Goal: Information Seeking & Learning: Understand process/instructions

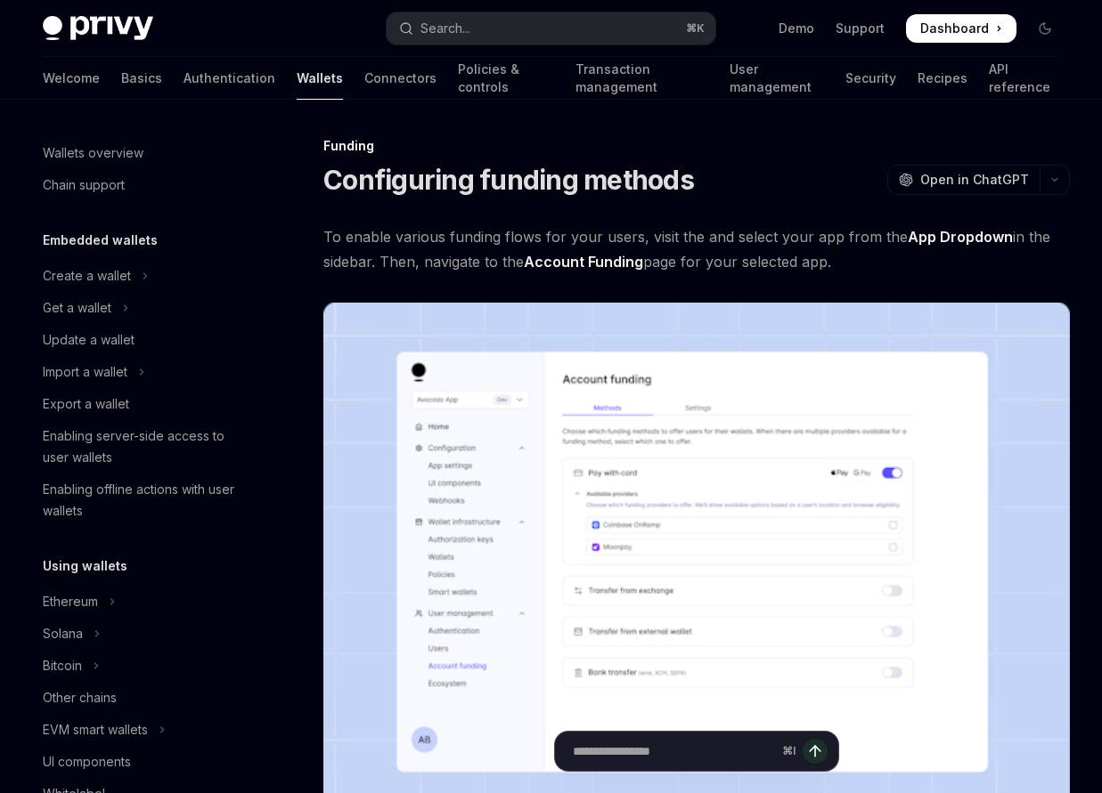
scroll to position [502, 0]
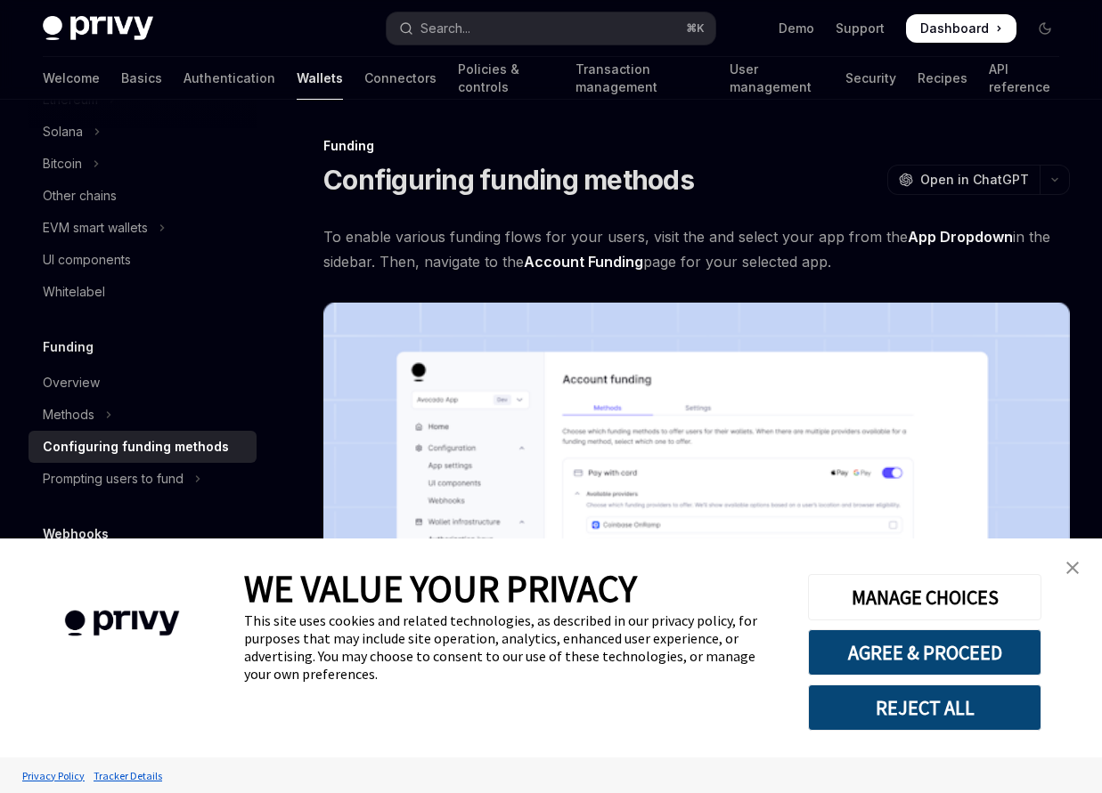
click at [1076, 567] on img "close banner" at bounding box center [1072, 568] width 12 height 12
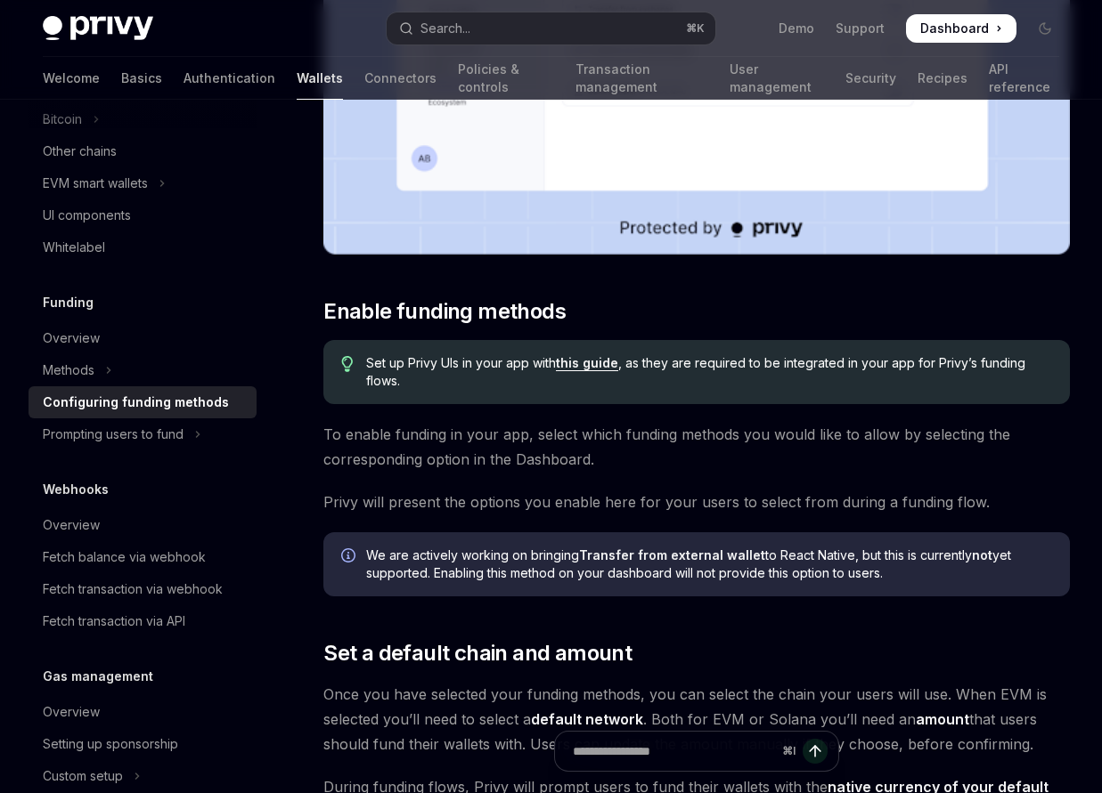
scroll to position [405, 0]
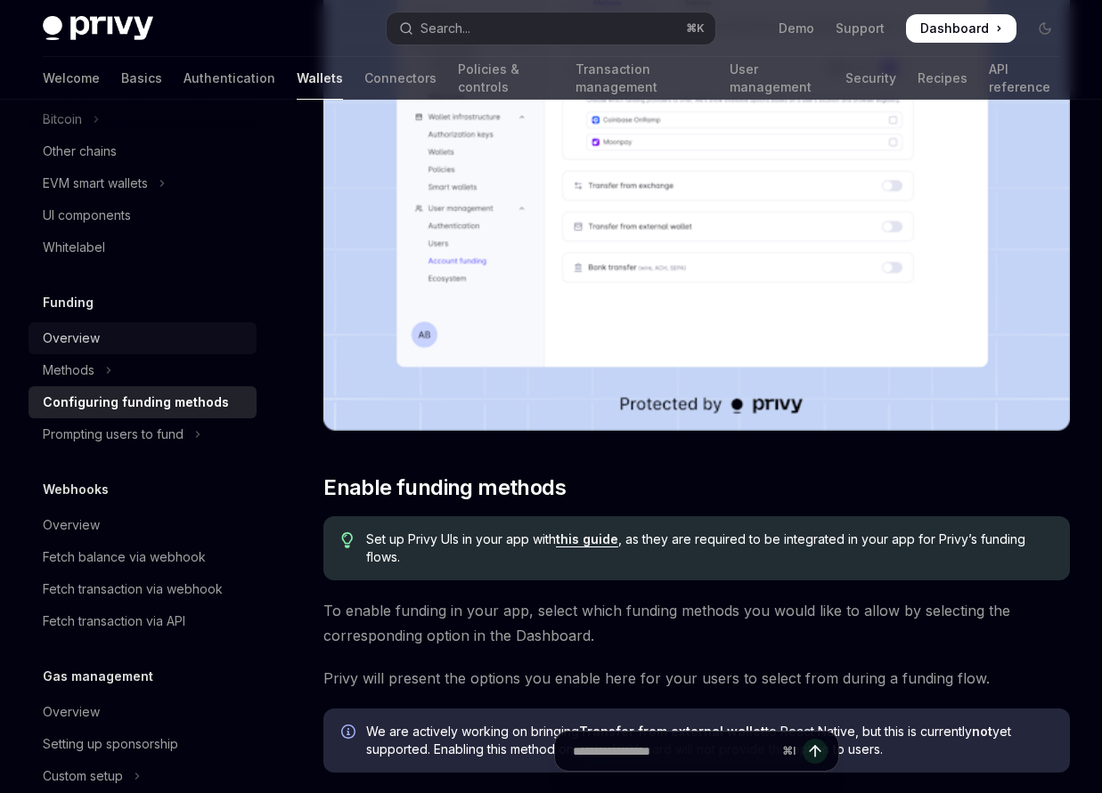
click at [105, 348] on div "Overview" at bounding box center [144, 338] width 203 height 21
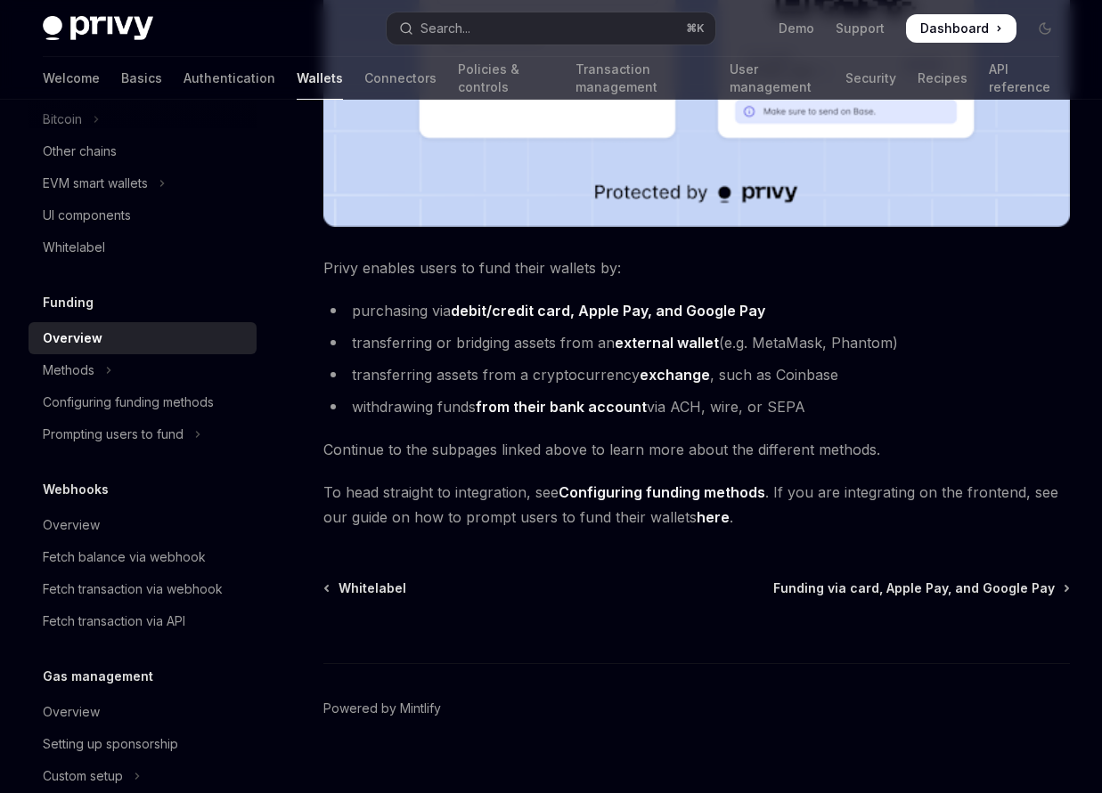
scroll to position [700, 0]
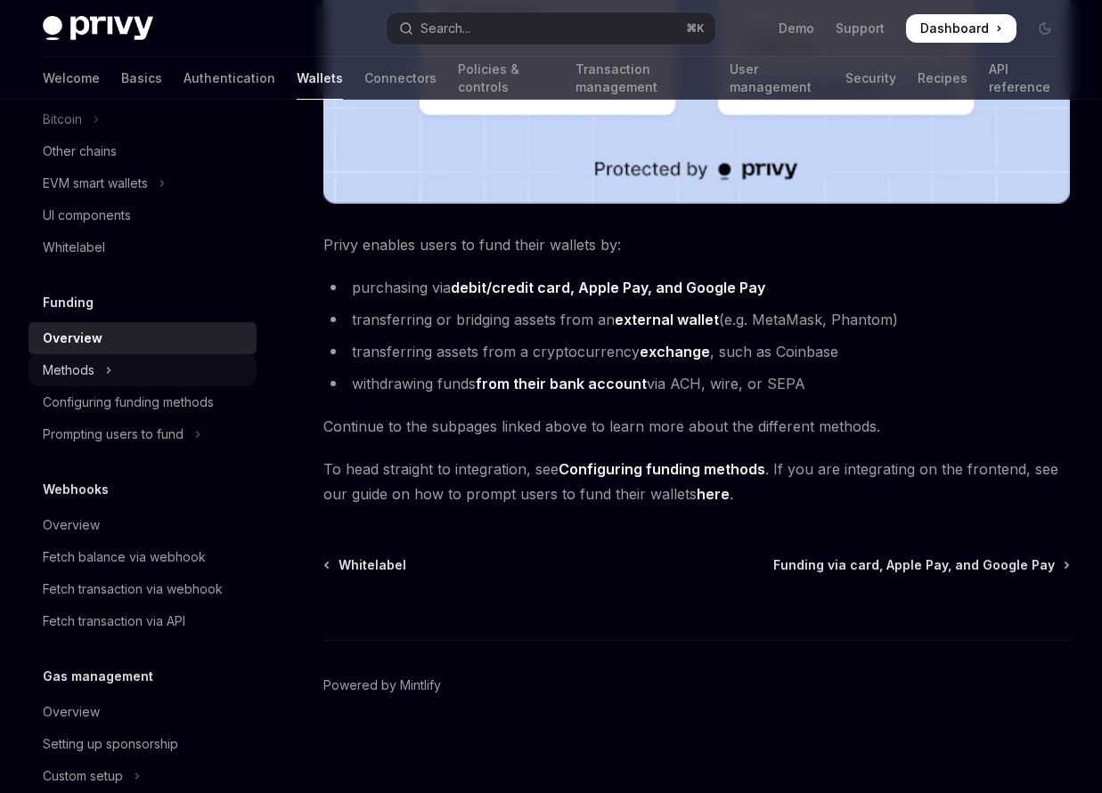
click at [72, 375] on div "Methods" at bounding box center [69, 370] width 52 height 21
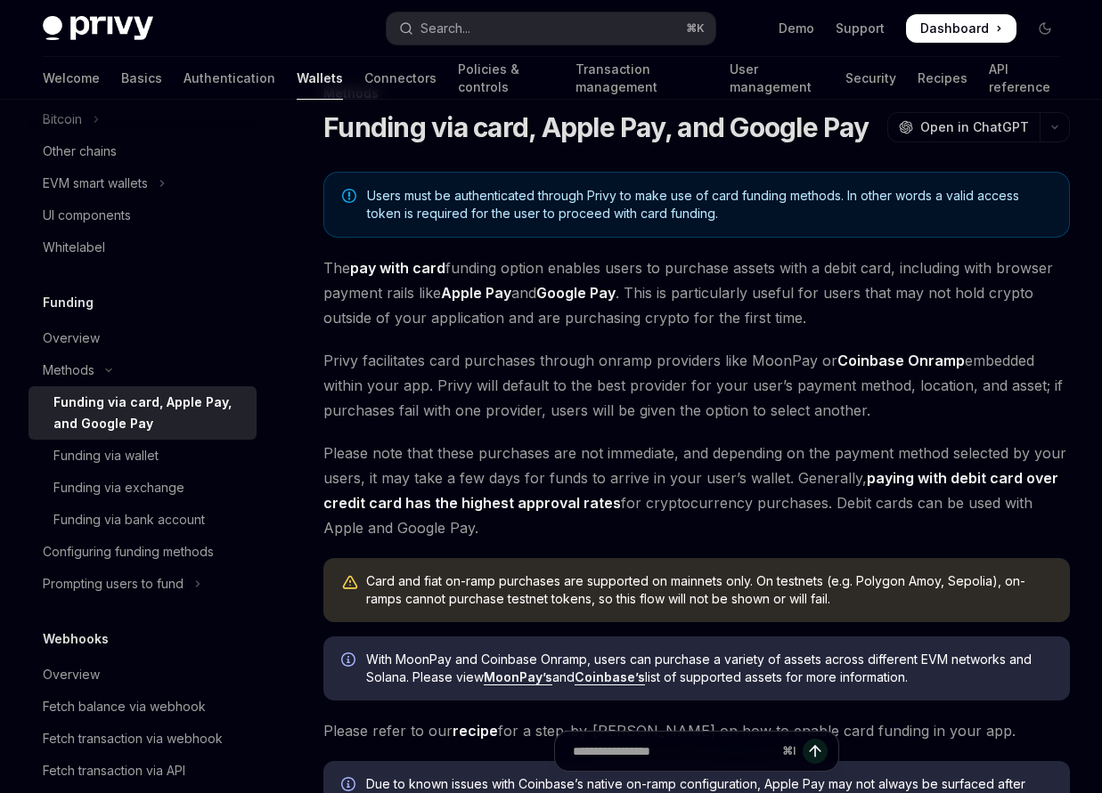
scroll to position [41, 0]
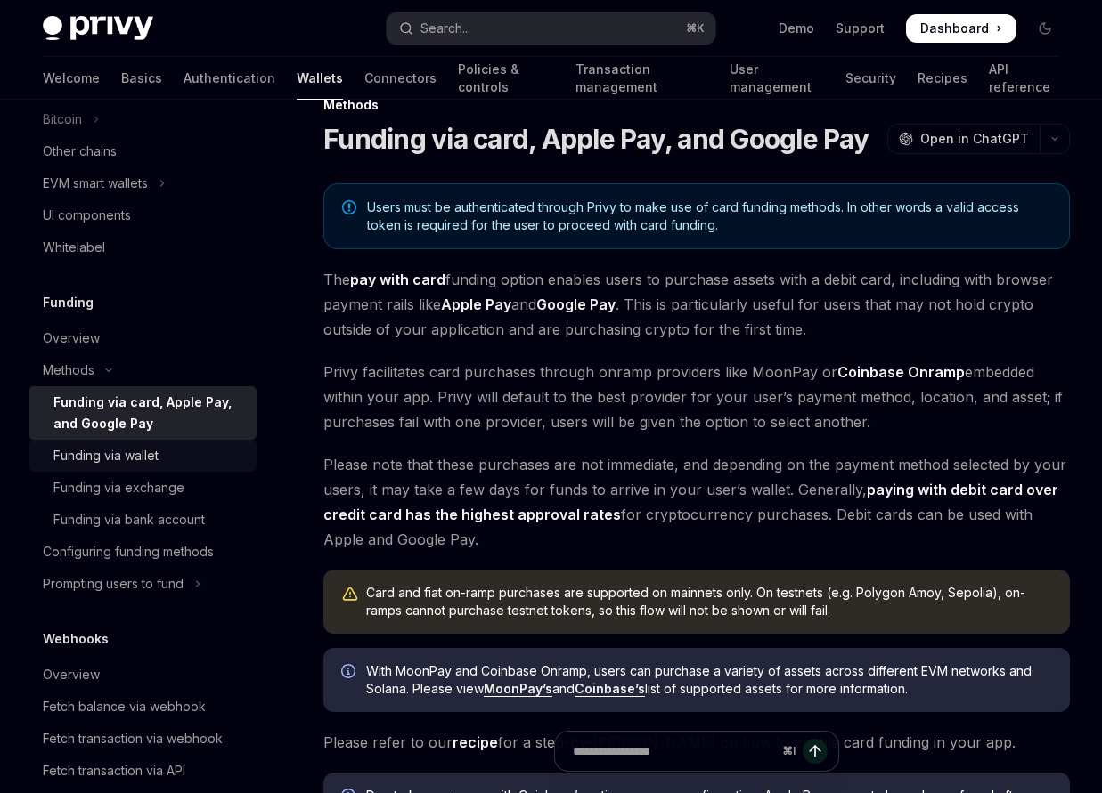
click at [161, 451] on div "Funding via wallet" at bounding box center [149, 455] width 192 height 21
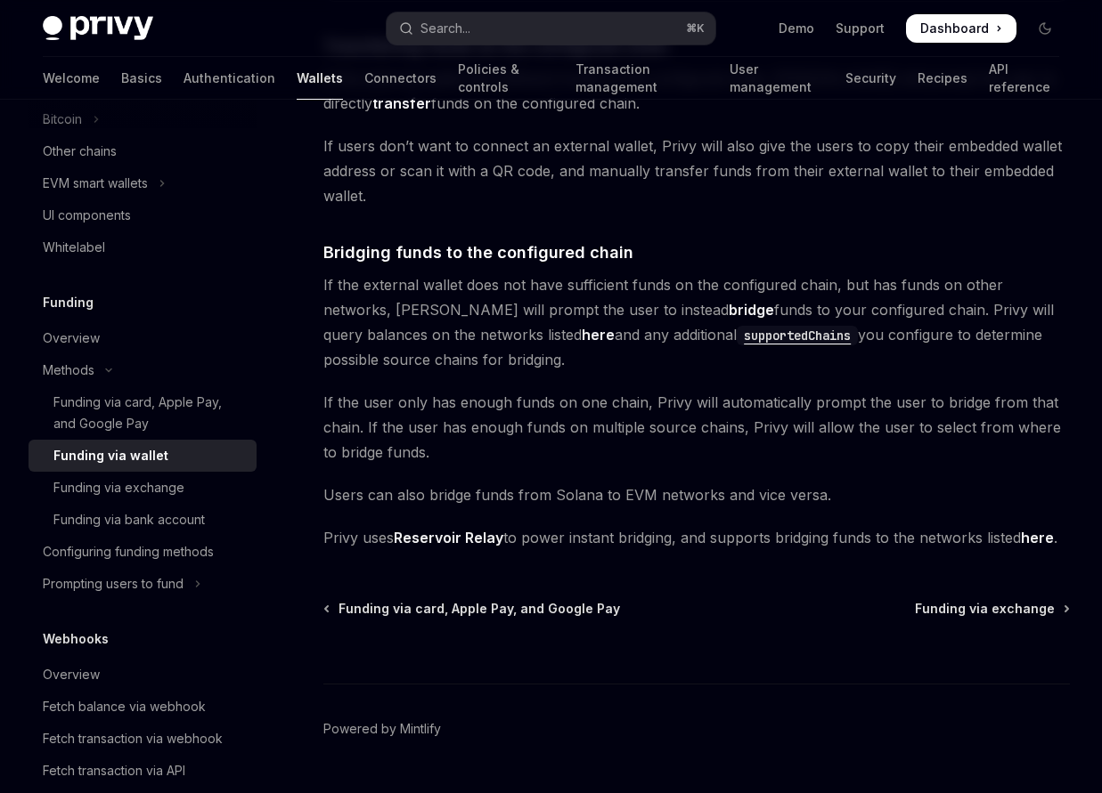
scroll to position [445, 0]
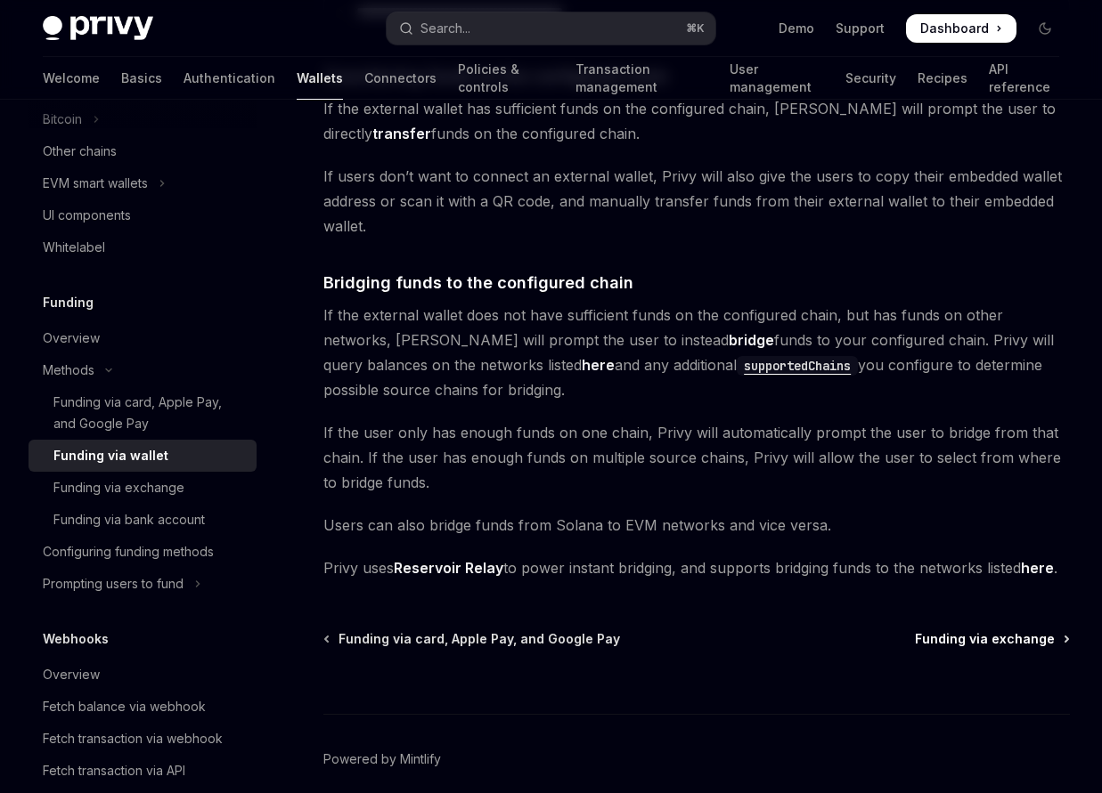
click at [978, 637] on span "Funding via exchange" at bounding box center [985, 639] width 140 height 18
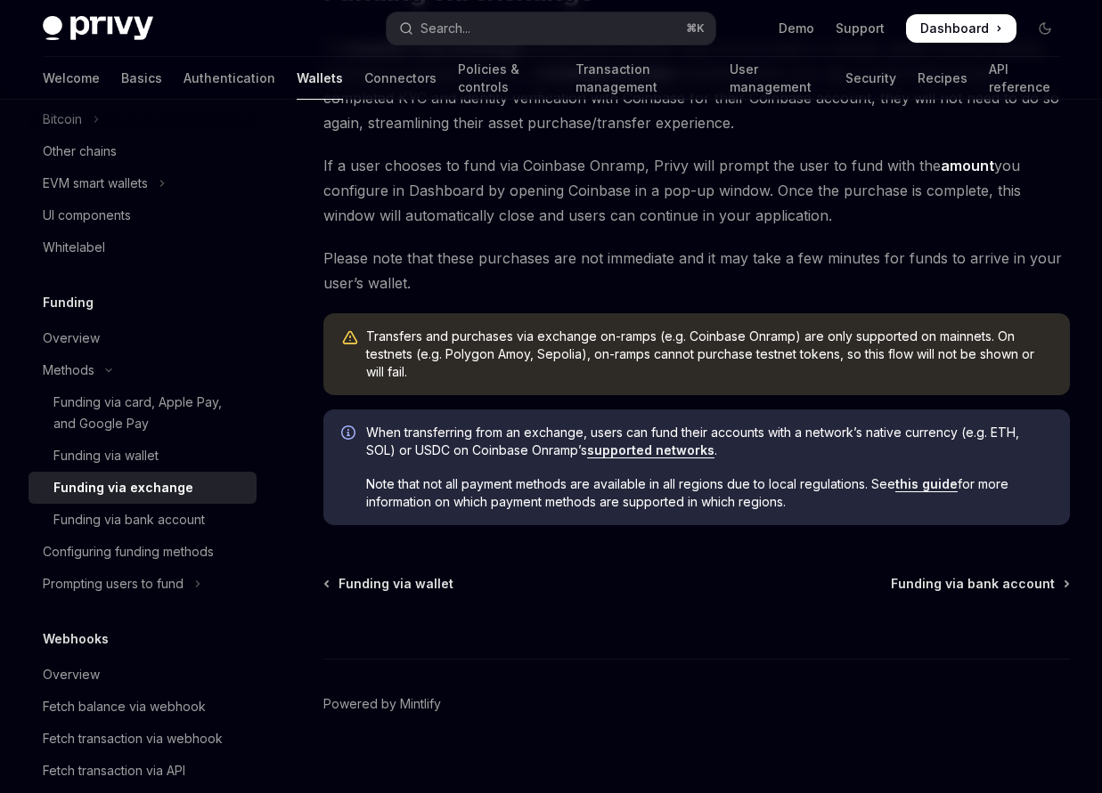
scroll to position [207, 0]
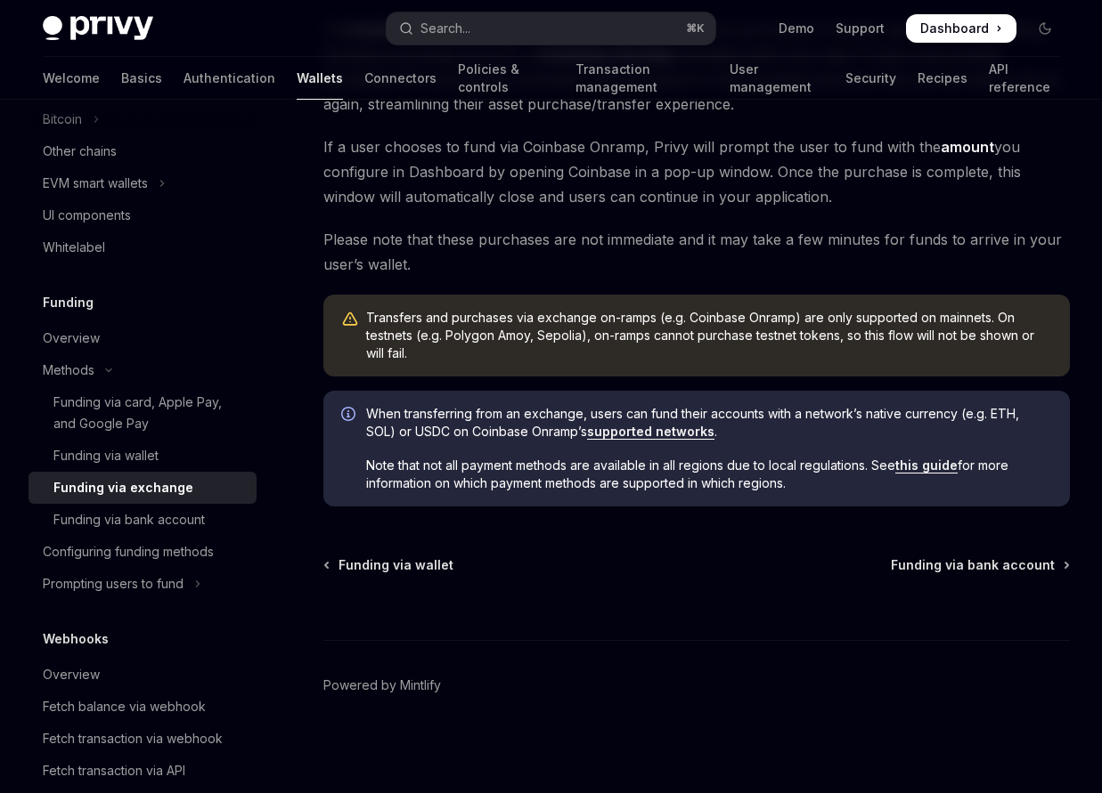
click at [170, 503] on link "Funding via exchange" at bounding box center [142, 488] width 228 height 32
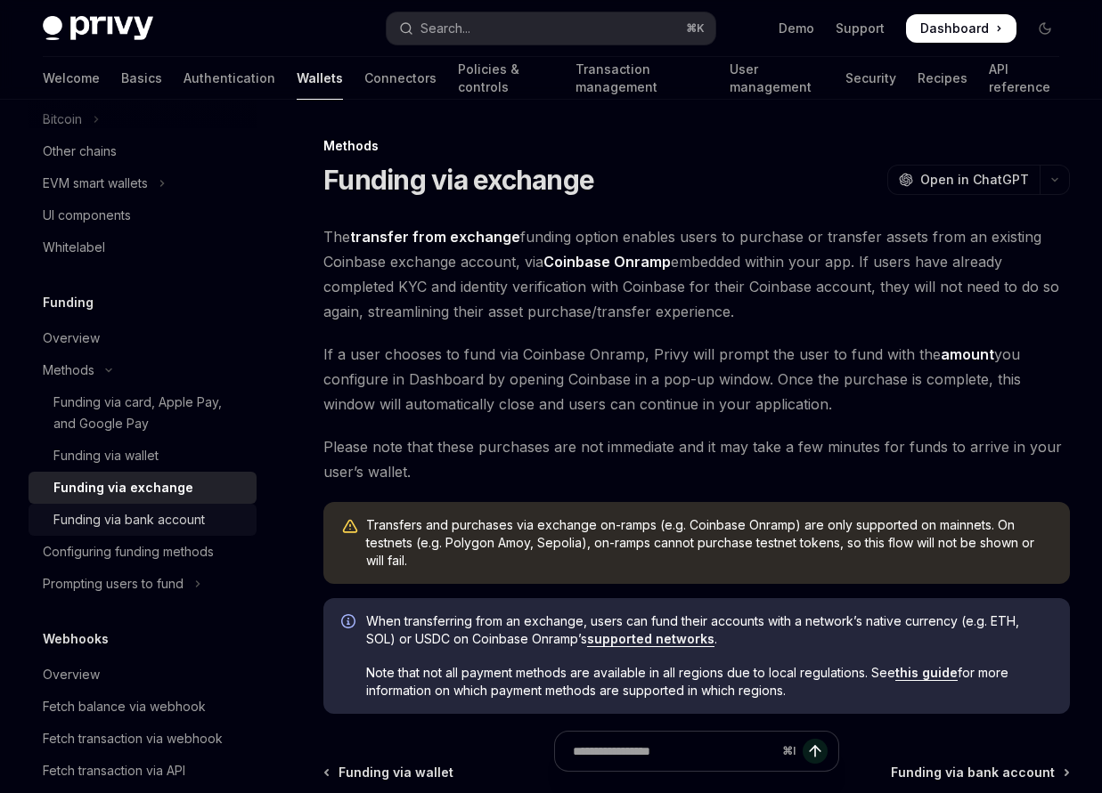
click at [168, 525] on div "Funding via bank account" at bounding box center [128, 519] width 151 height 21
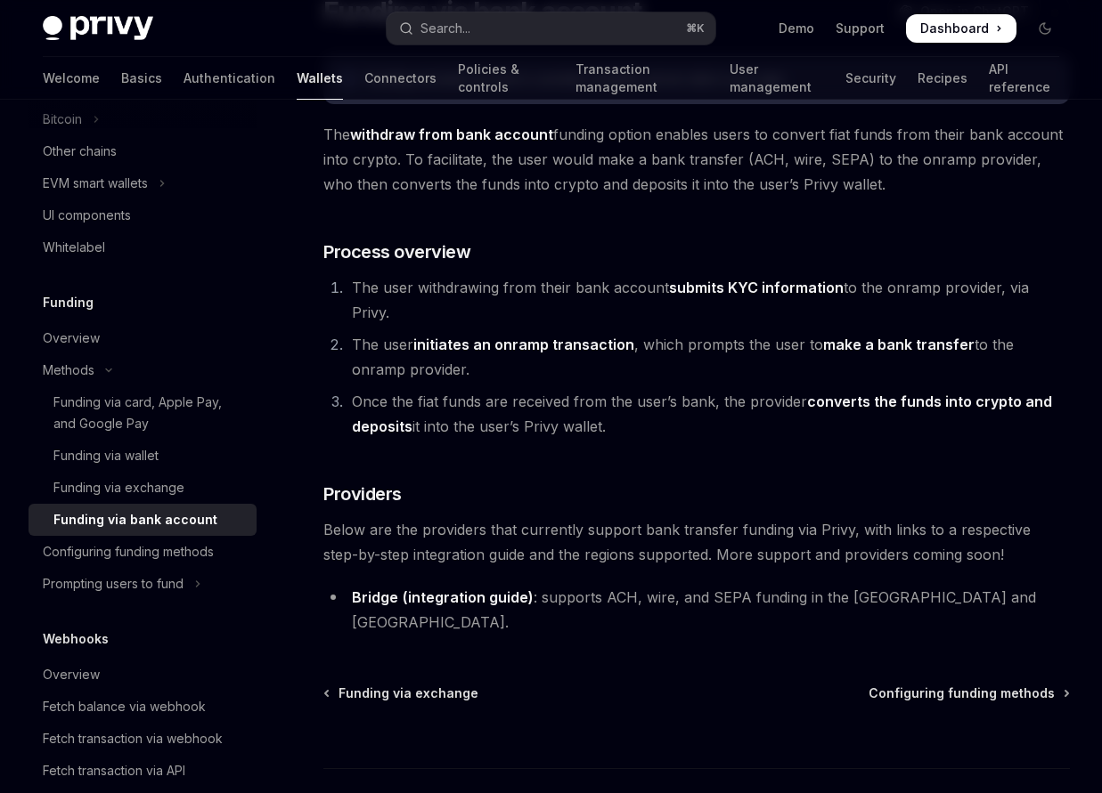
scroll to position [175, 0]
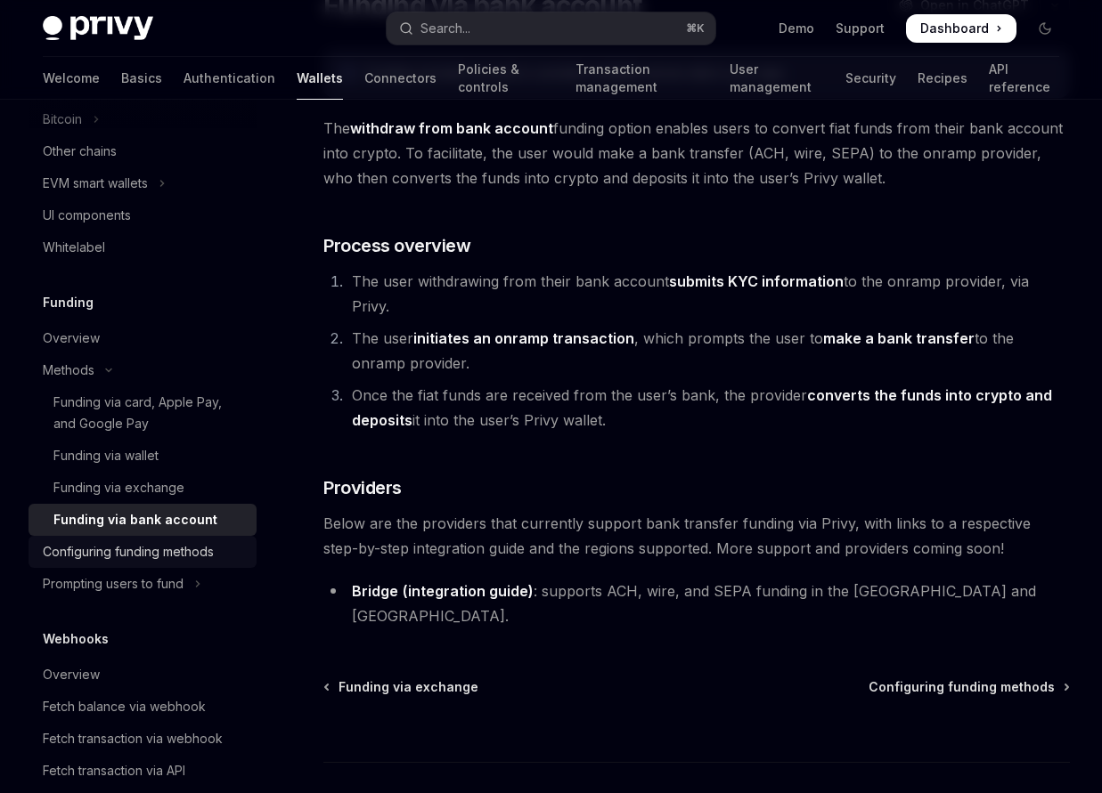
click at [122, 561] on div "Configuring funding methods" at bounding box center [128, 551] width 171 height 21
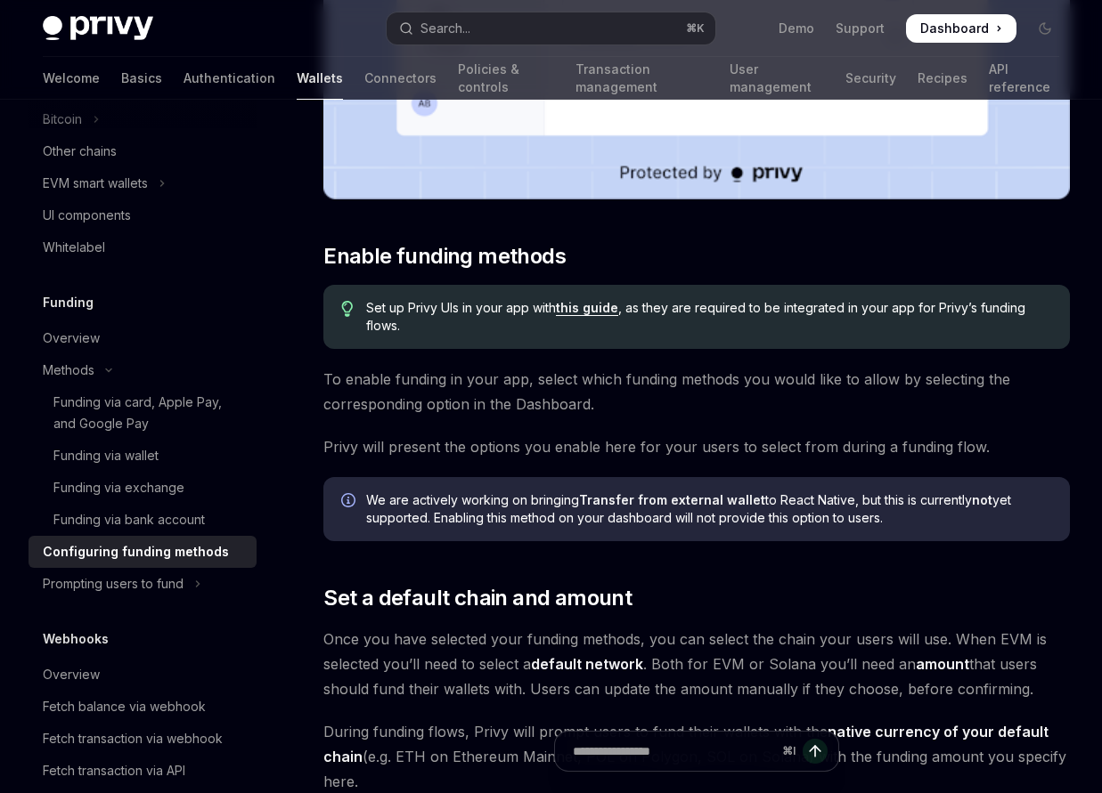
scroll to position [638, 0]
click at [587, 313] on link "this guide" at bounding box center [587, 307] width 62 height 16
type textarea "*"
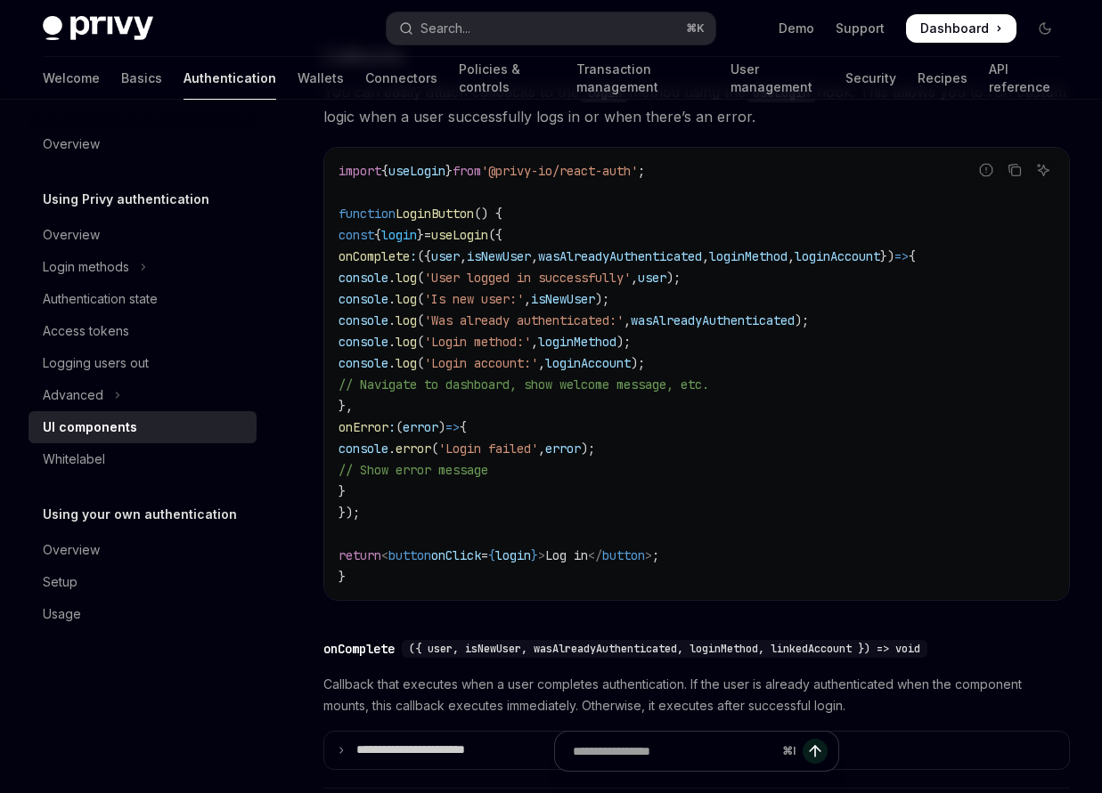
scroll to position [2238, 0]
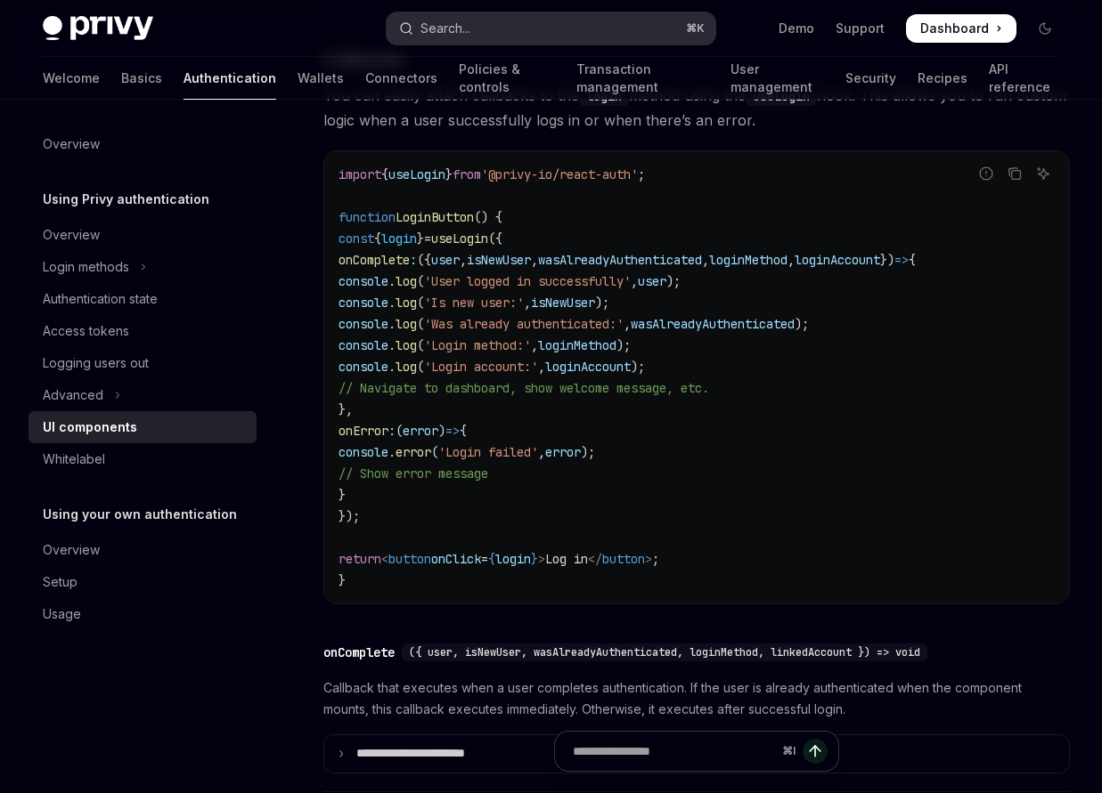
click at [495, 18] on button "Search... ⌘ K" at bounding box center [550, 28] width 329 height 32
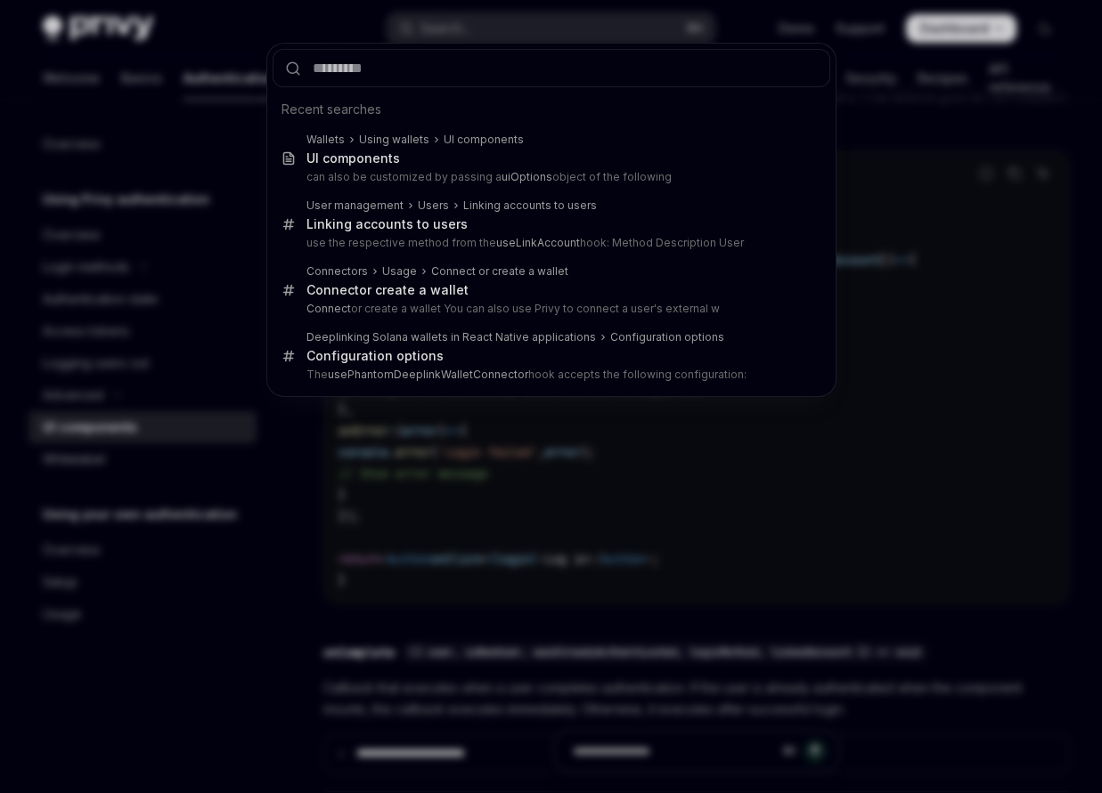
type input "*********"
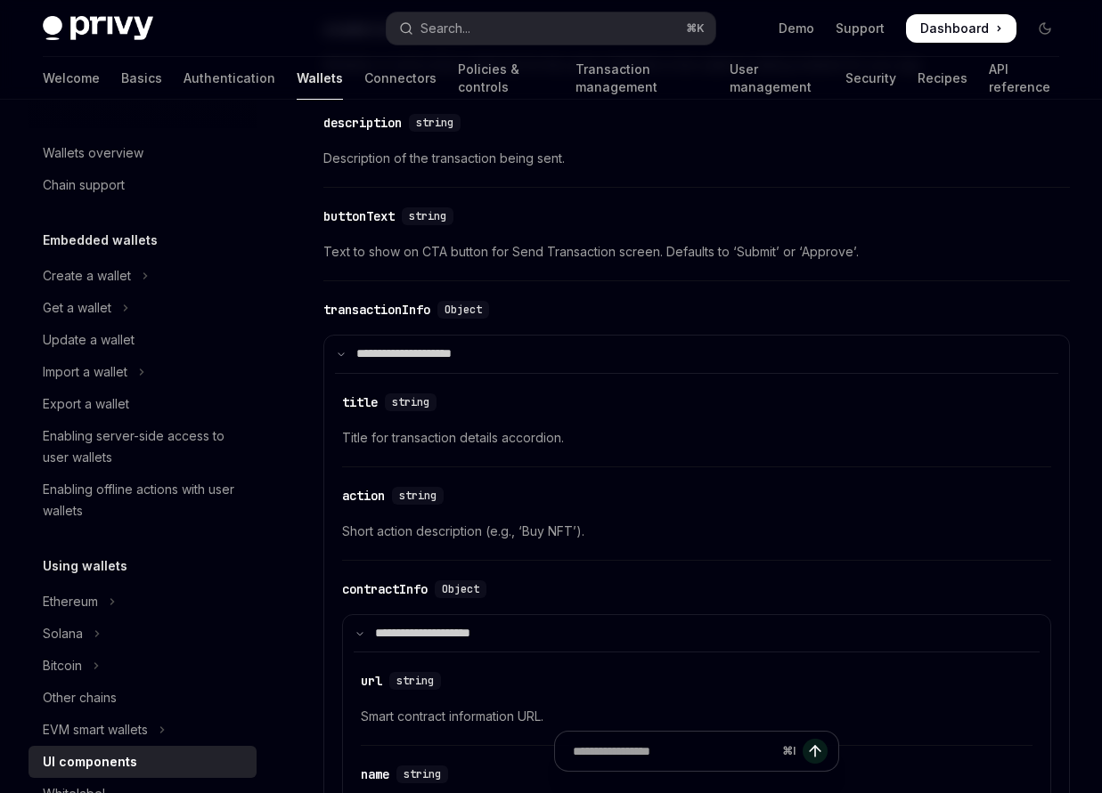
scroll to position [2397, 0]
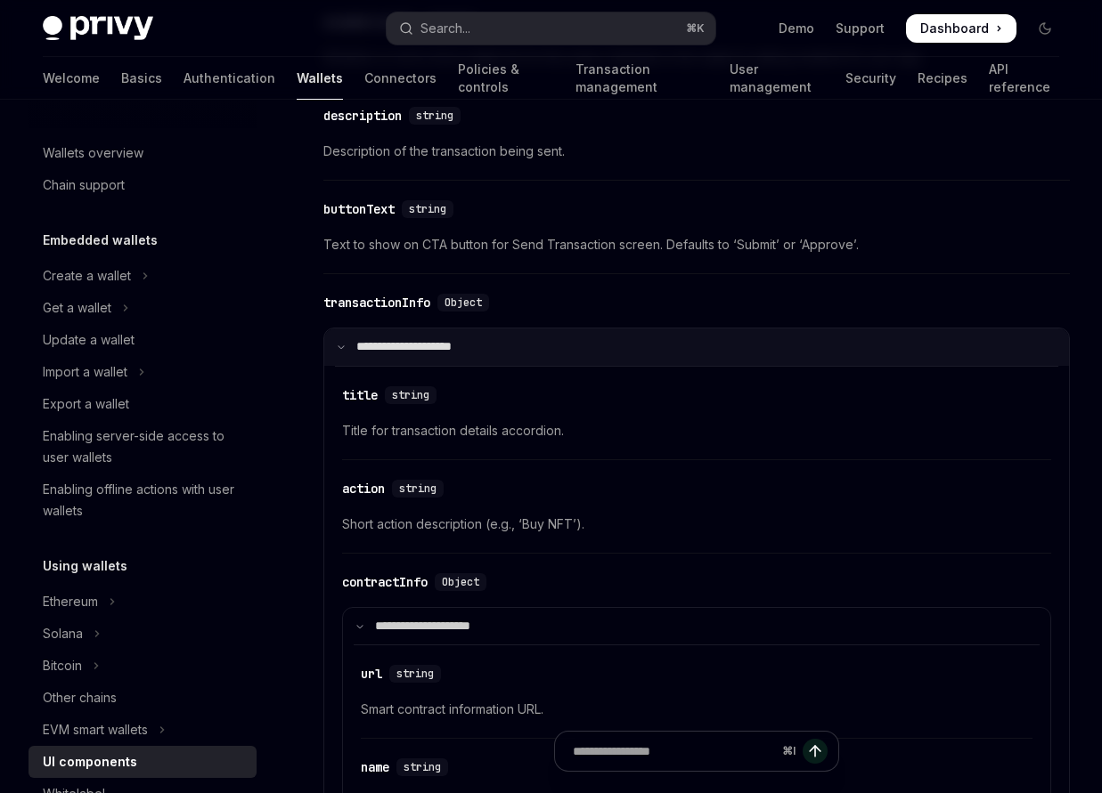
click at [338, 355] on summary "**********" at bounding box center [696, 347] width 744 height 37
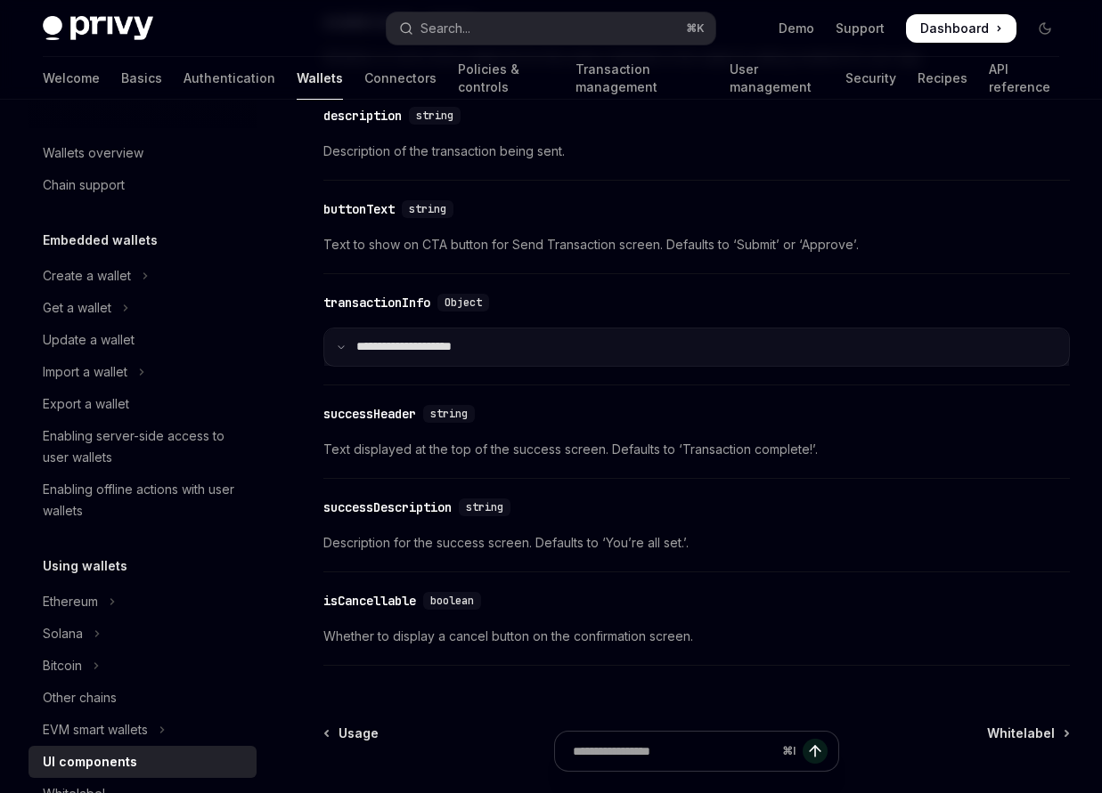
click at [355, 354] on summary "**********" at bounding box center [696, 347] width 744 height 37
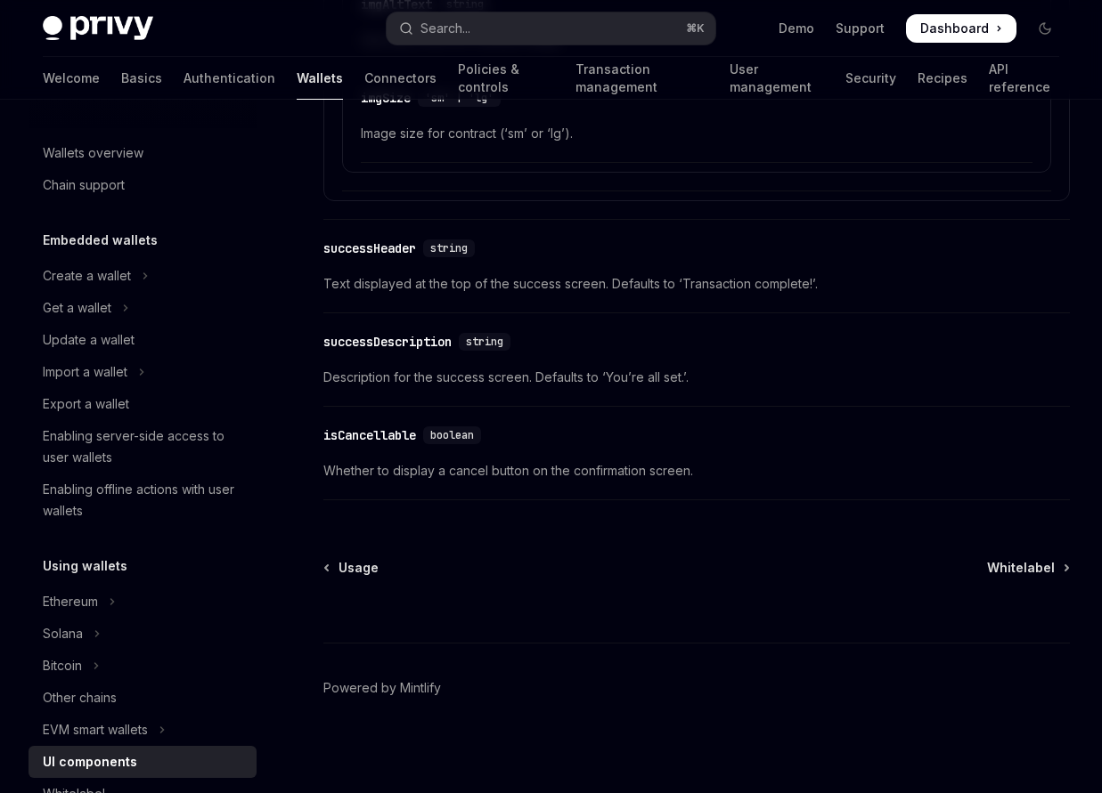
scroll to position [3351, 0]
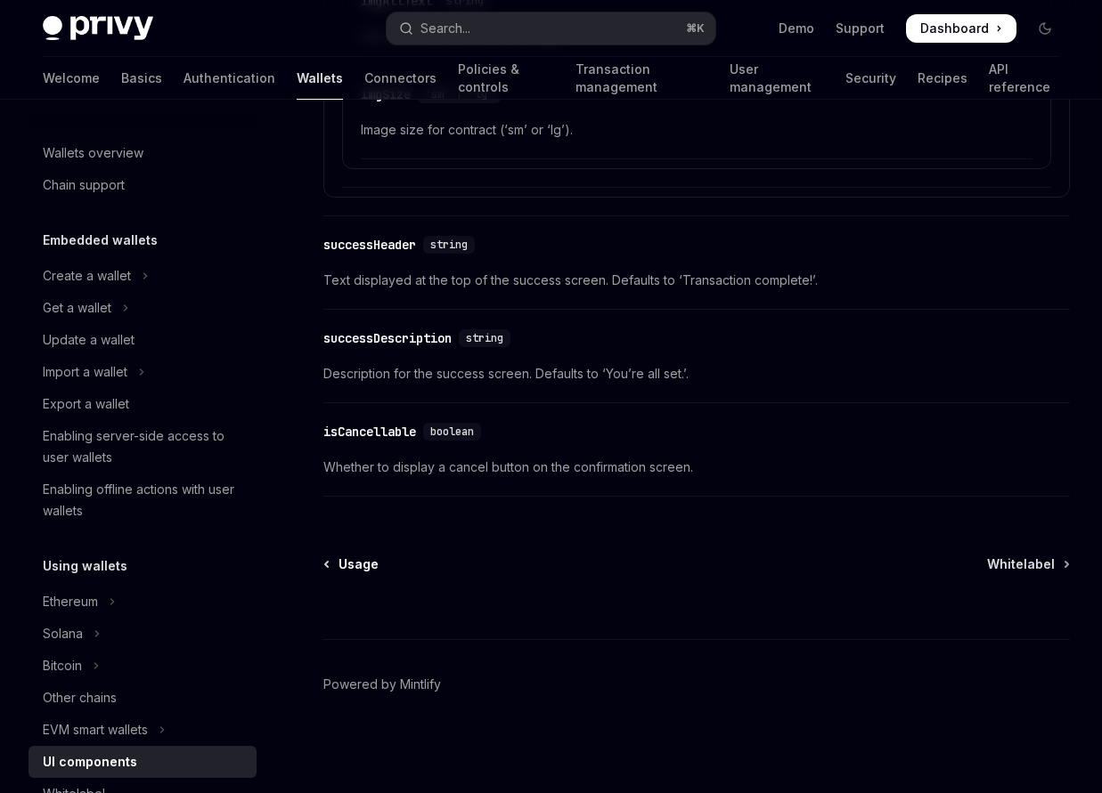
click at [358, 566] on span "Usage" at bounding box center [358, 565] width 40 height 18
type textarea "*"
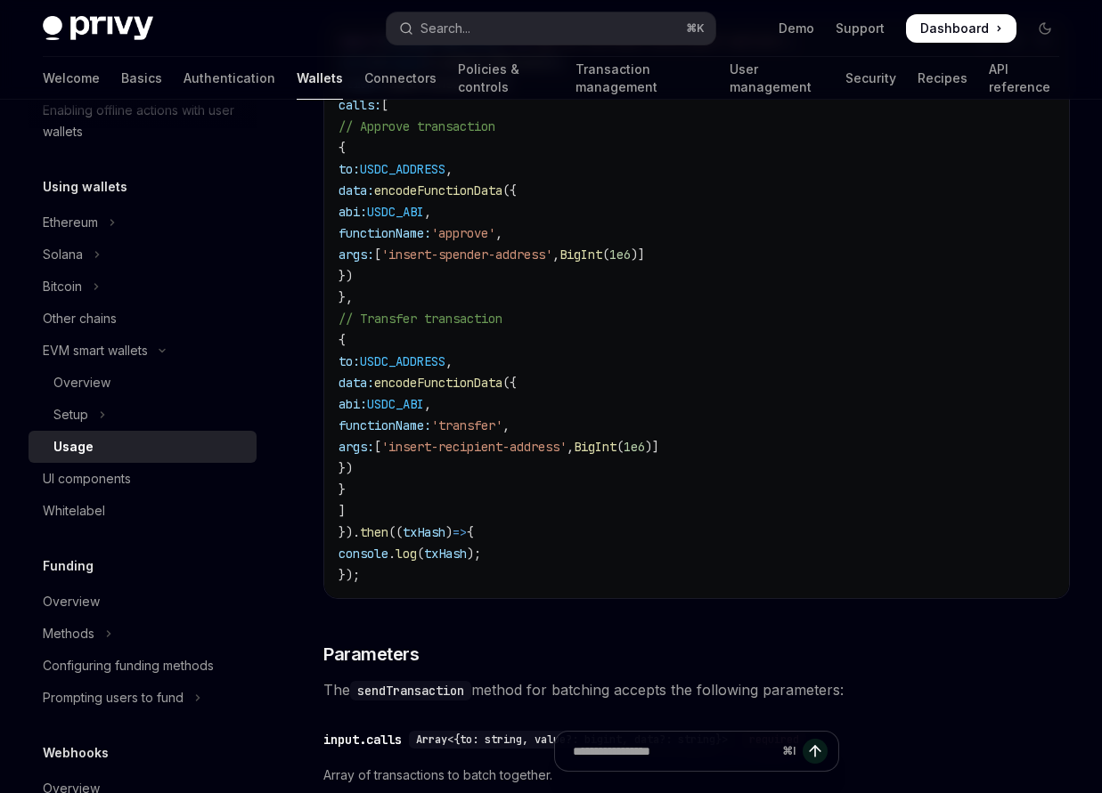
scroll to position [3968, 0]
